Goal: Task Accomplishment & Management: Manage account settings

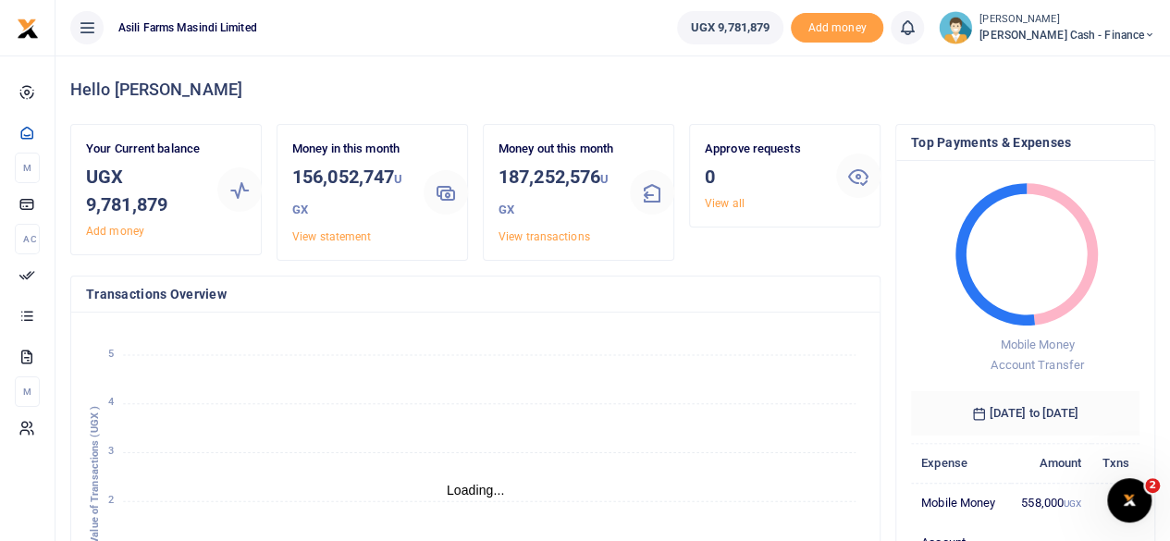
click at [1097, 21] on small "[PERSON_NAME]" at bounding box center [1068, 20] width 176 height 16
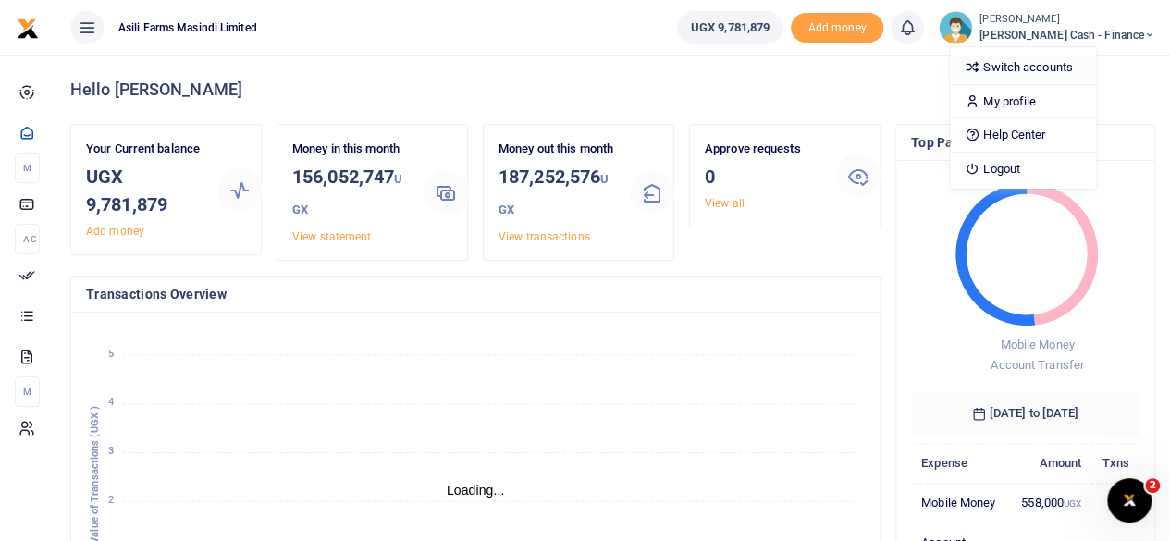
click at [1080, 63] on link "Switch accounts" at bounding box center [1023, 68] width 146 height 26
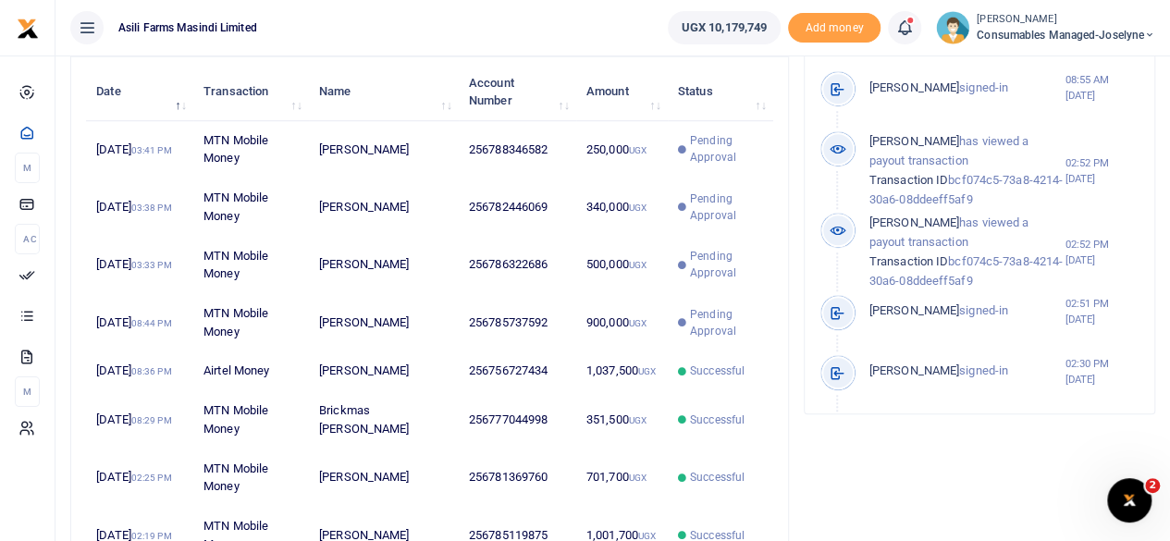
scroll to position [15, 15]
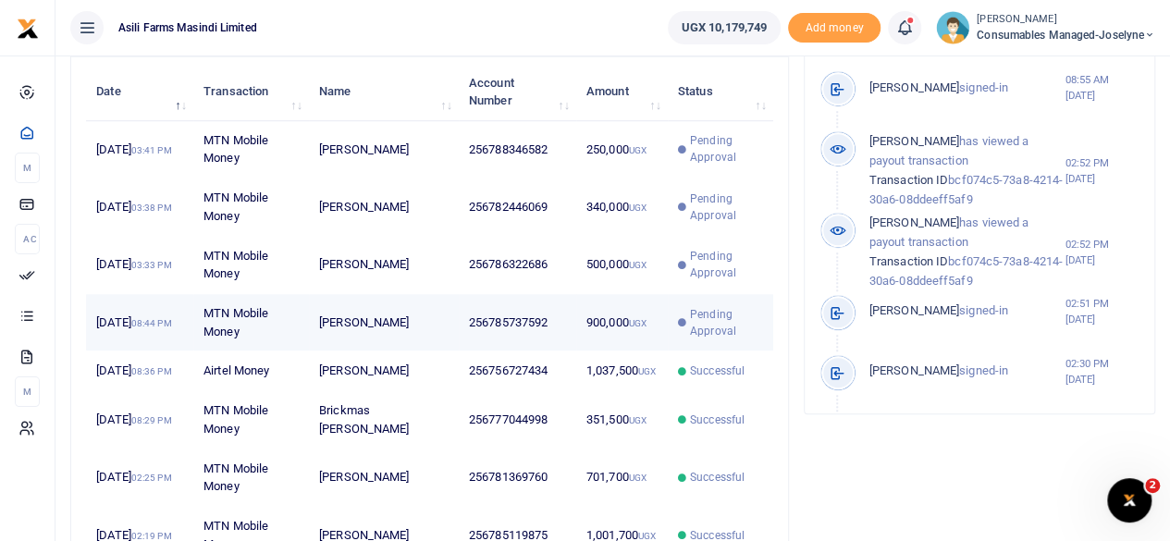
click at [559, 324] on td "256785737592" at bounding box center [517, 322] width 117 height 57
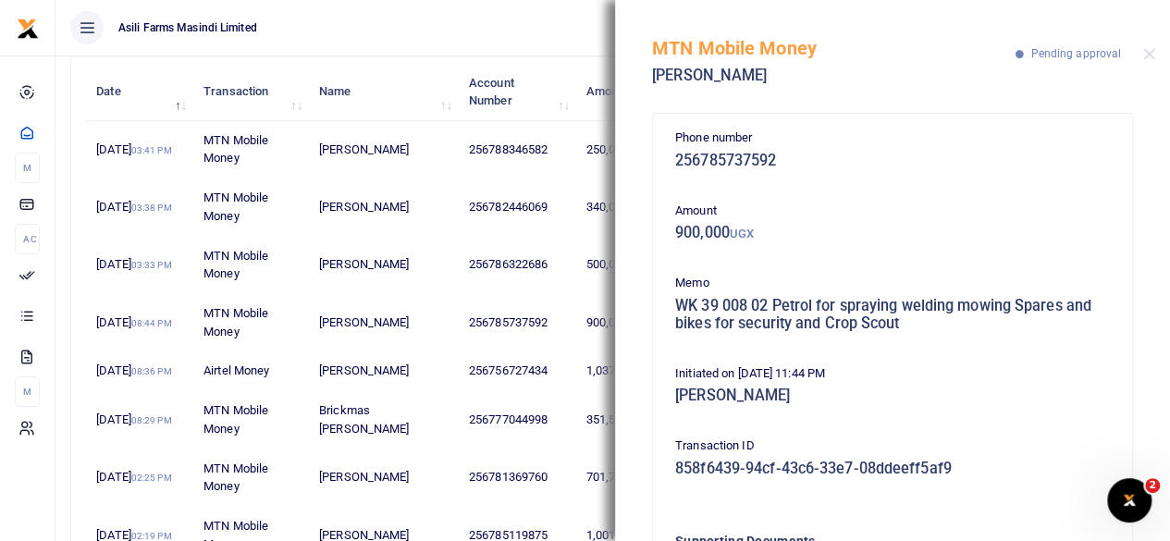
click at [1144, 47] on div "MTN Mobile Money Godfrey Balikata Pending approval" at bounding box center [892, 51] width 555 height 103
click at [1148, 54] on button "Close" at bounding box center [1149, 54] width 12 height 12
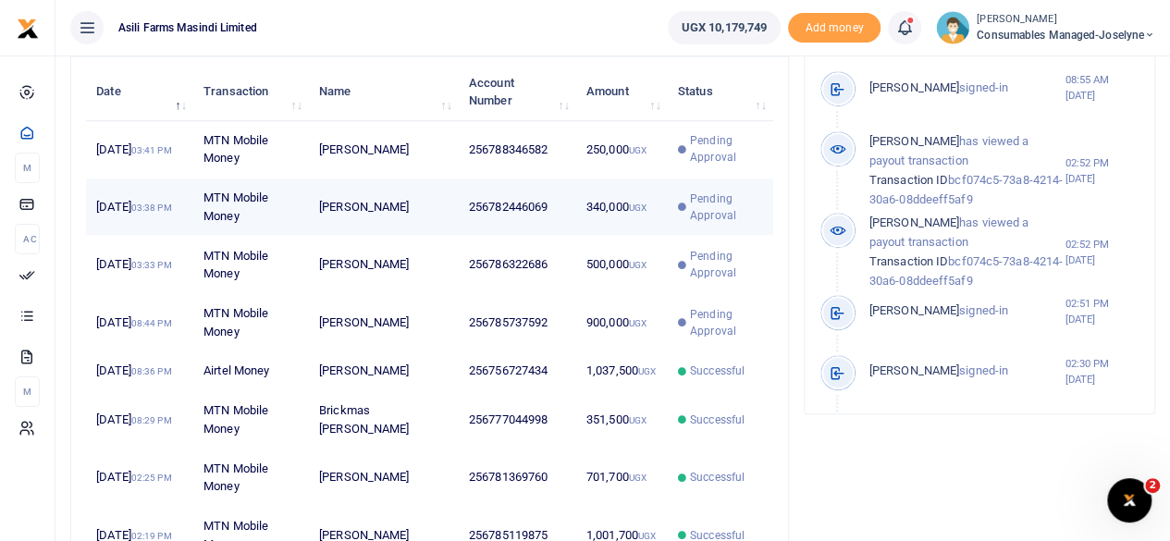
click at [586, 227] on td "340,000 UGX" at bounding box center [622, 207] width 92 height 57
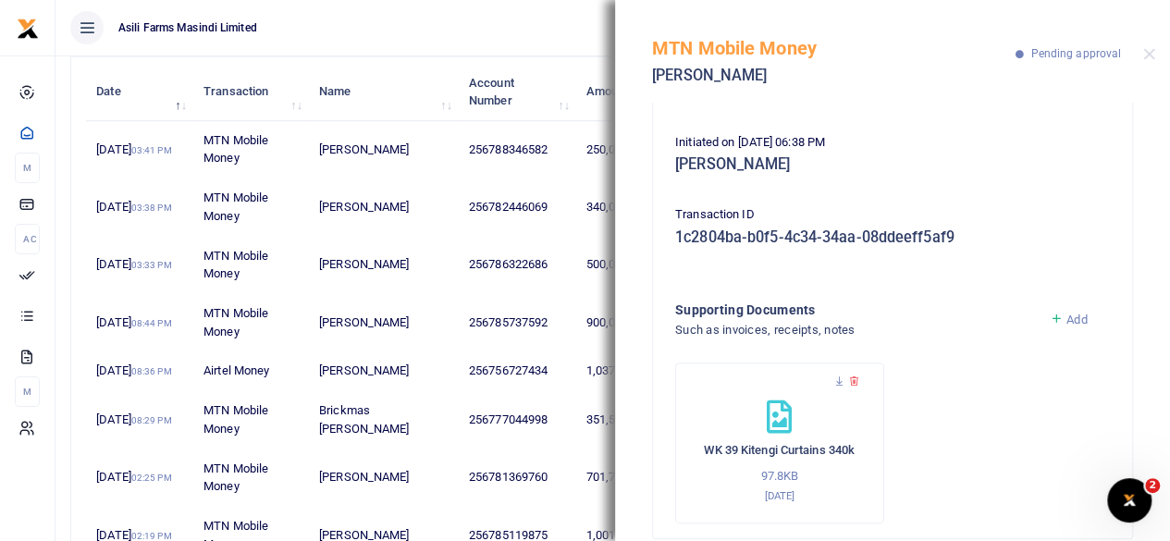
scroll to position [257, 0]
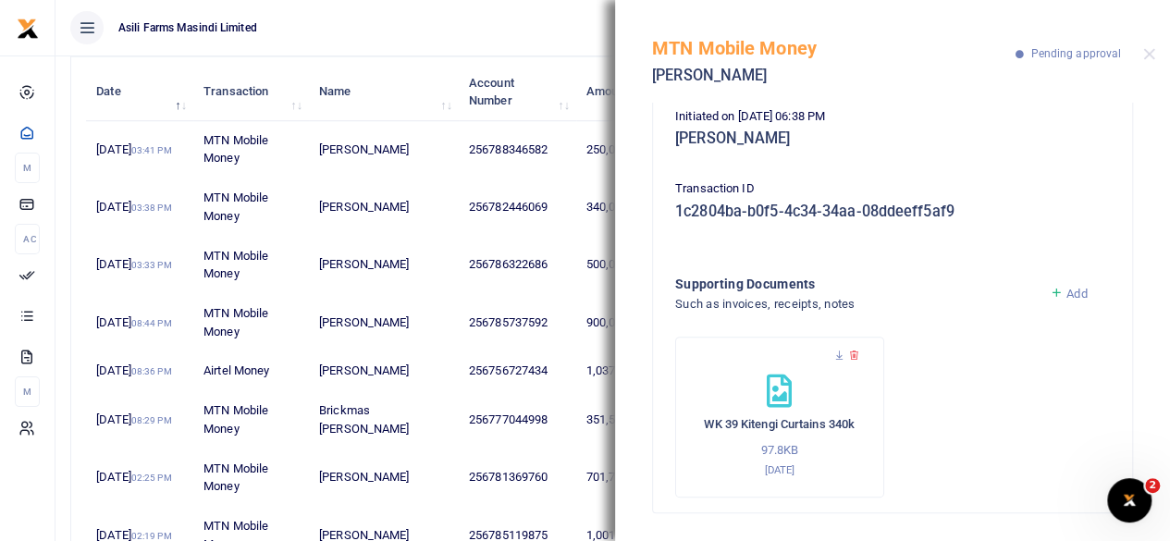
click at [812, 365] on div at bounding box center [780, 365] width 170 height 19
click at [837, 354] on icon at bounding box center [839, 356] width 12 height 12
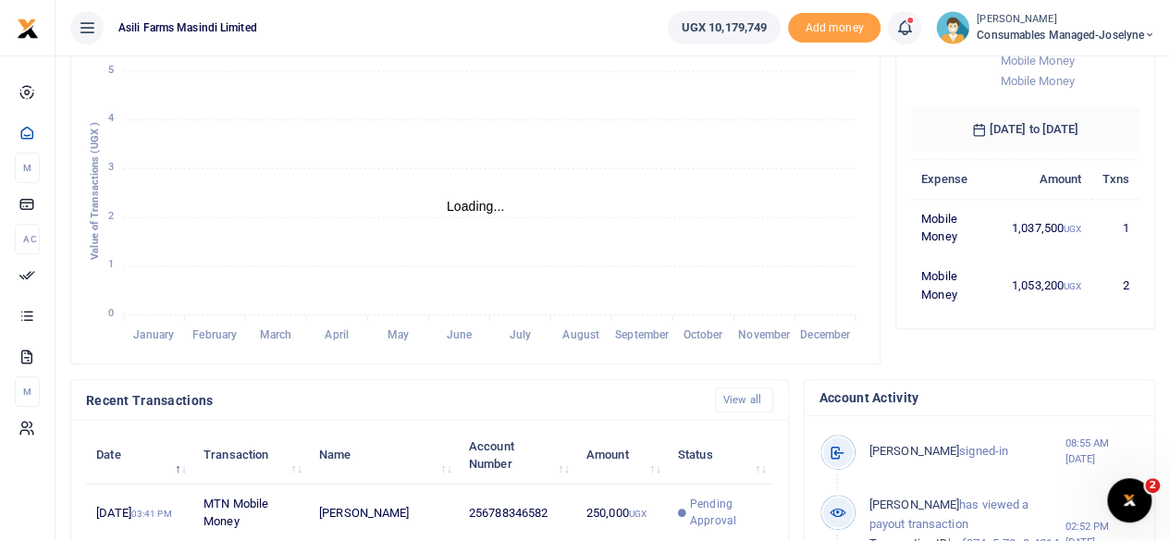
scroll to position [185, 0]
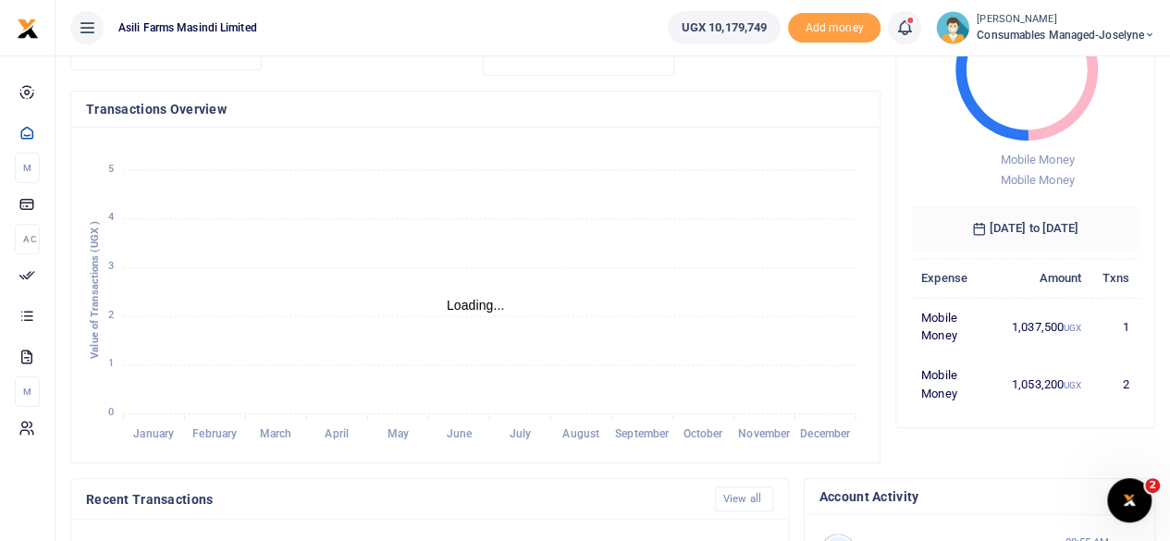
click at [1101, 29] on span "Consumables managed-Joselyne" at bounding box center [1066, 35] width 179 height 17
click at [1095, 67] on link "Switch accounts" at bounding box center [1085, 68] width 146 height 26
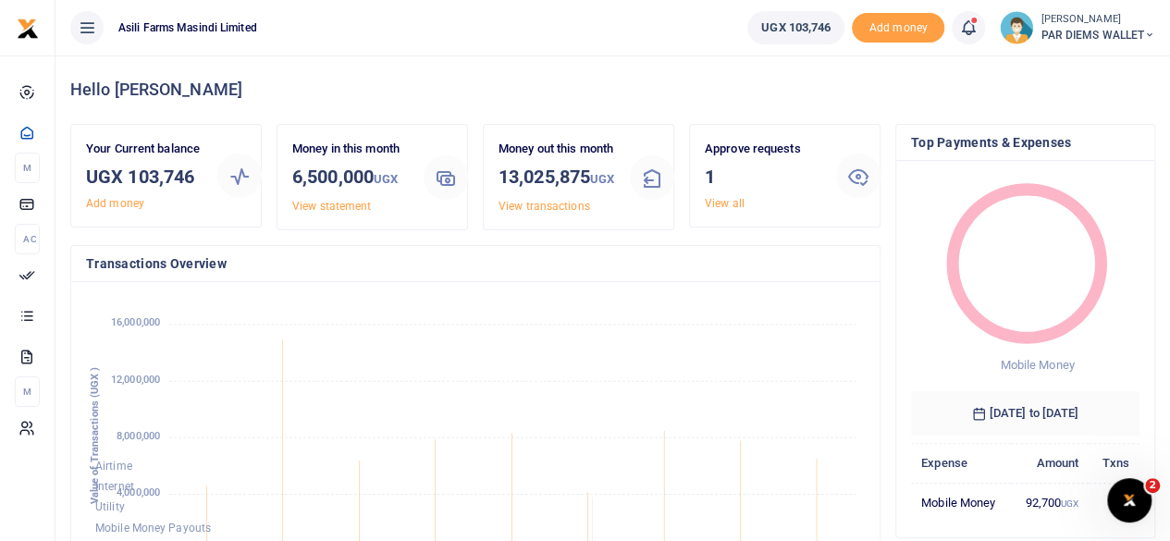
click at [1129, 30] on span "PAR DIEMS WALLET" at bounding box center [1098, 35] width 115 height 17
click at [1083, 172] on link "Logout" at bounding box center [1083, 169] width 146 height 26
